Goal: Navigation & Orientation: Find specific page/section

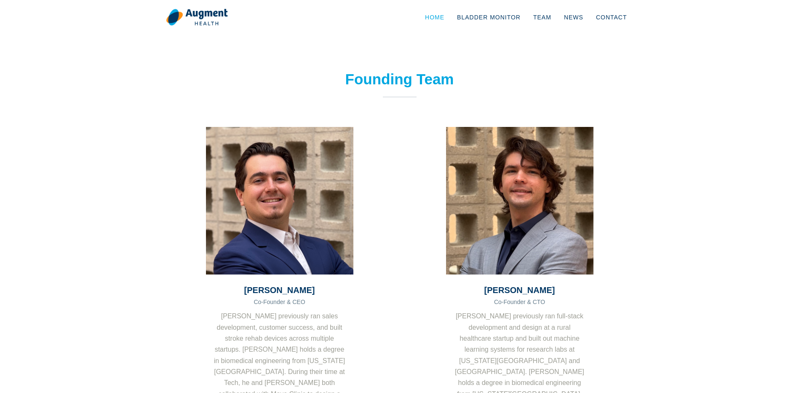
click at [447, 15] on link "Home" at bounding box center [435, 17] width 32 height 28
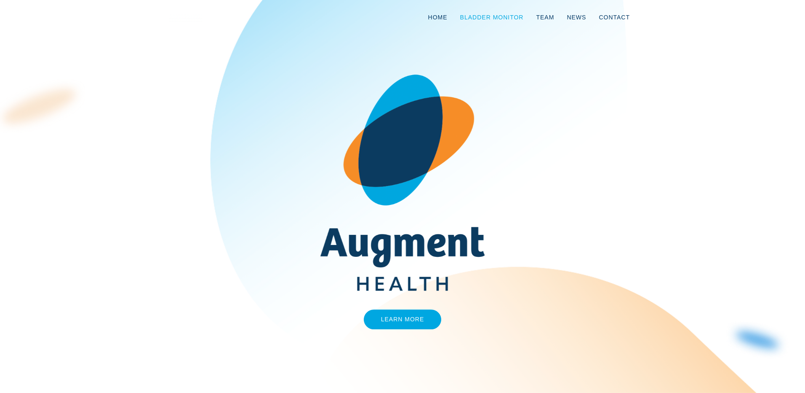
click at [495, 18] on link "Bladder Monitor" at bounding box center [492, 17] width 76 height 28
